Goal: Task Accomplishment & Management: Manage account settings

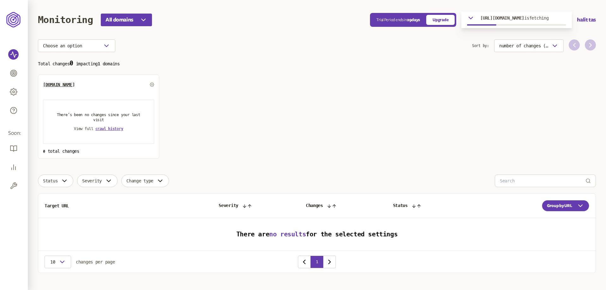
click at [548, 16] on p "[URL][DOMAIN_NAME] is fetching" at bounding box center [514, 17] width 68 height 5
click at [415, 102] on section "Total changes 0 impacting 1 domains [DOMAIN_NAME] There’s been no changes since…" at bounding box center [317, 109] width 558 height 99
click at [129, 23] on span "All domains" at bounding box center [119, 20] width 28 height 8
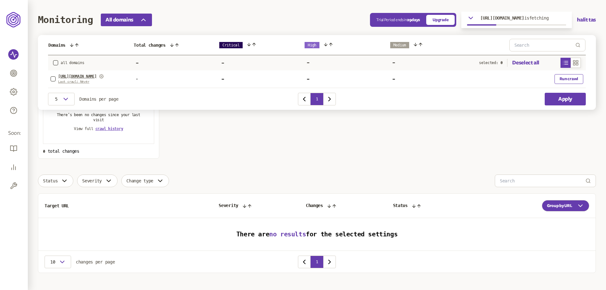
click at [274, 123] on section "Total changes 0 impacting 1 domains [DOMAIN_NAME] There’s been no changes since…" at bounding box center [317, 109] width 558 height 99
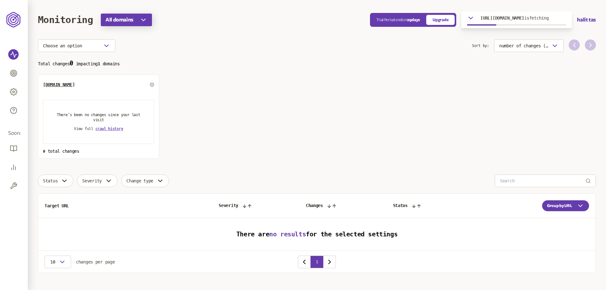
click at [132, 21] on span "All domains" at bounding box center [119, 20] width 28 height 8
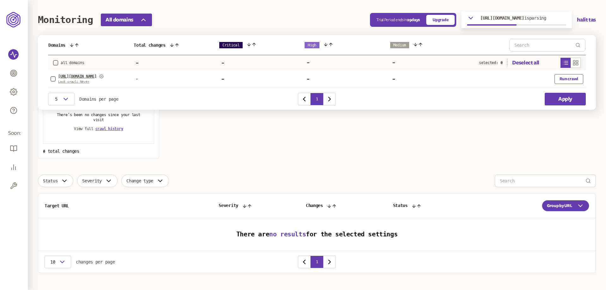
click at [546, 17] on p "[URL][DOMAIN_NAME] is parsing" at bounding box center [513, 17] width 66 height 5
click at [559, 34] on button "Cancel" at bounding box center [559, 33] width 13 height 5
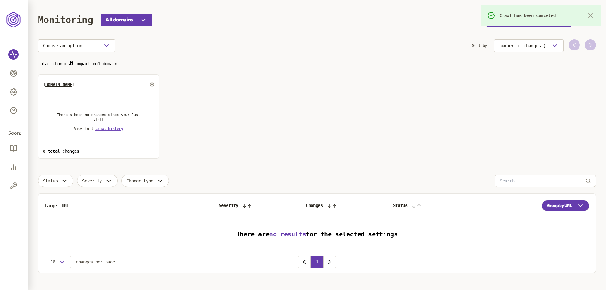
click at [592, 16] on icon "button" at bounding box center [591, 16] width 8 height 8
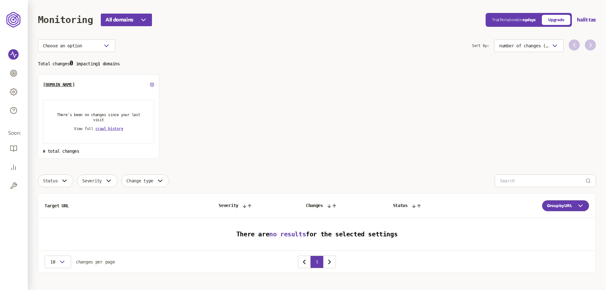
click at [151, 85] on icon at bounding box center [151, 84] width 1 height 1
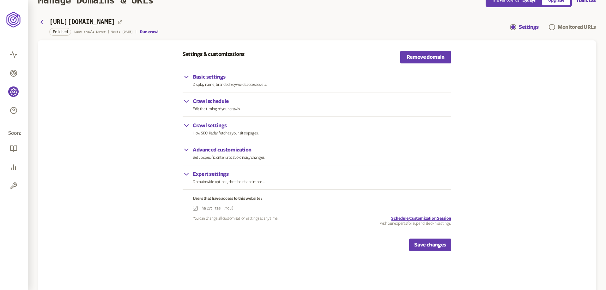
scroll to position [56, 0]
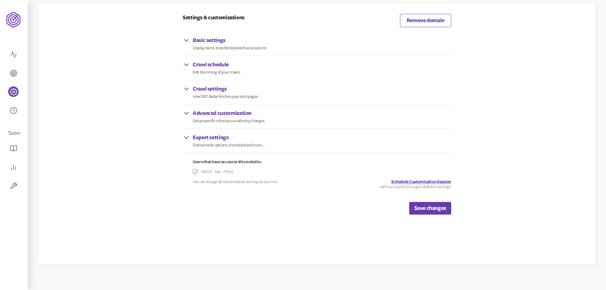
click at [422, 22] on link "Remove domain" at bounding box center [425, 20] width 51 height 13
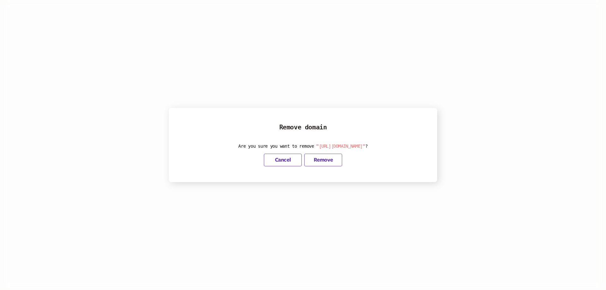
click at [324, 160] on button "Remove" at bounding box center [323, 160] width 38 height 13
